Goal: Transaction & Acquisition: Register for event/course

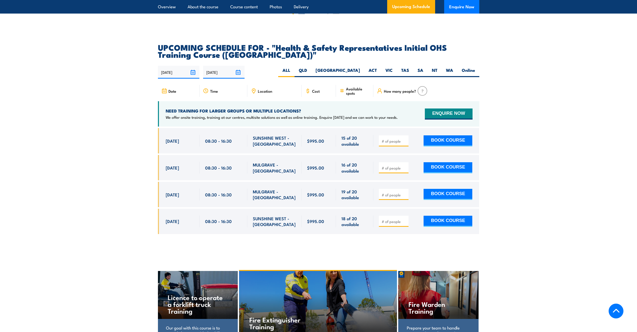
scroll to position [835, 0]
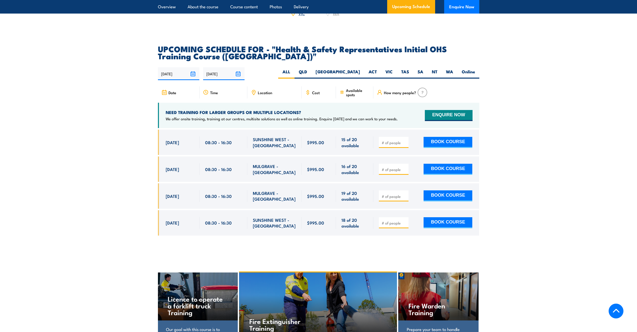
click at [384, 140] on input "number" at bounding box center [394, 142] width 25 height 5
type input "1"
click at [405, 140] on input "1" at bounding box center [394, 142] width 25 height 5
click at [438, 137] on button "BOOK COURSE" at bounding box center [448, 142] width 49 height 11
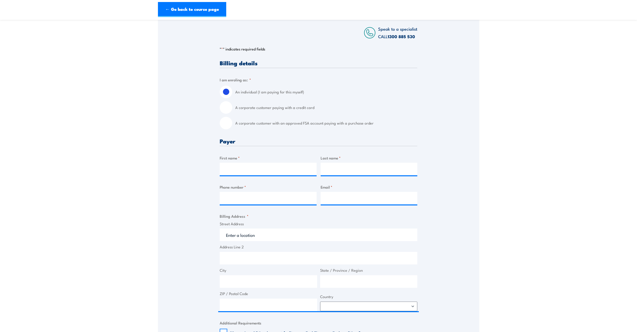
scroll to position [88, 0]
click at [223, 123] on input "A corporate customer with an approved FSA account paying with a purchase order" at bounding box center [226, 122] width 13 height 13
radio input "true"
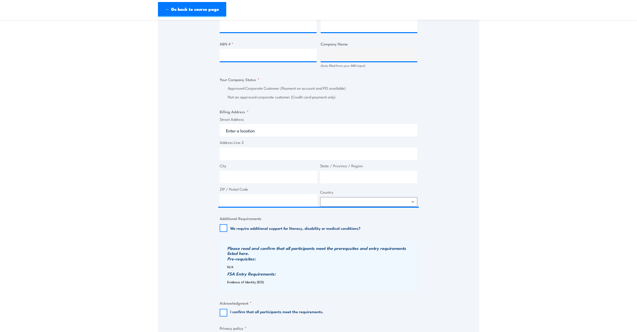
scroll to position [308, 0]
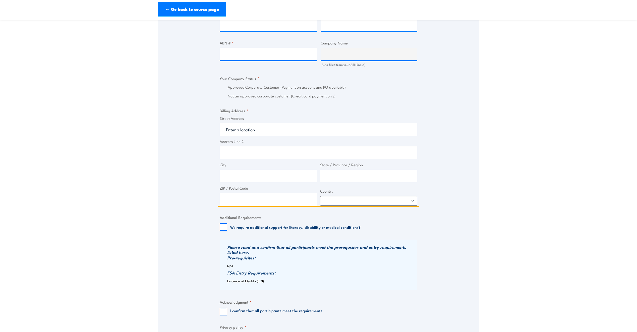
click at [263, 130] on input "Street Address" at bounding box center [319, 129] width 198 height 13
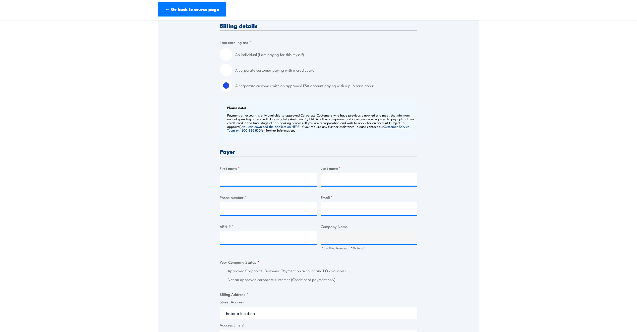
scroll to position [151, 0]
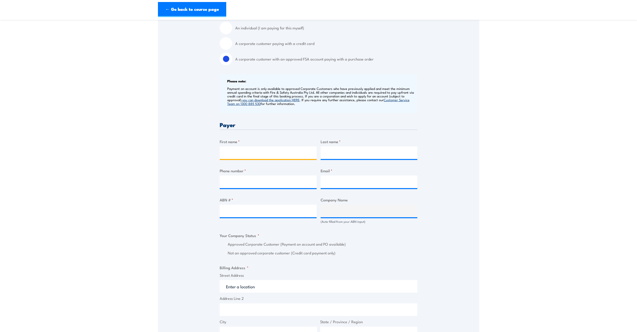
click at [239, 151] on input "First name *" at bounding box center [268, 152] width 97 height 13
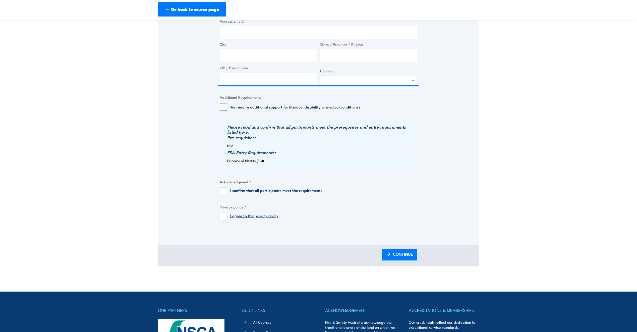
scroll to position [421, 0]
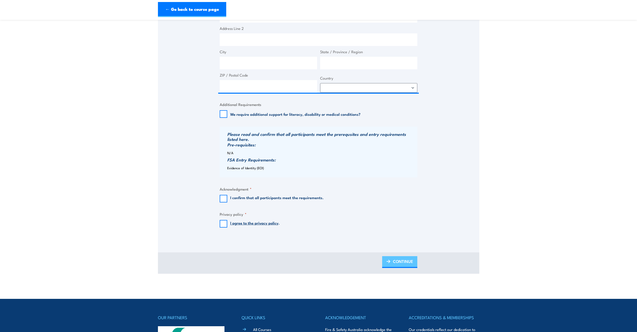
click at [397, 262] on span "CONTINUE" at bounding box center [403, 261] width 20 height 13
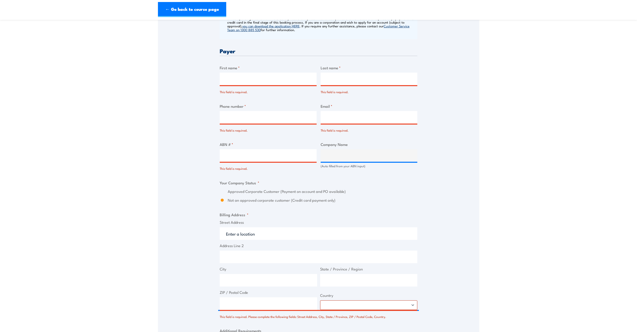
scroll to position [257, 0]
